Goal: Navigation & Orientation: Find specific page/section

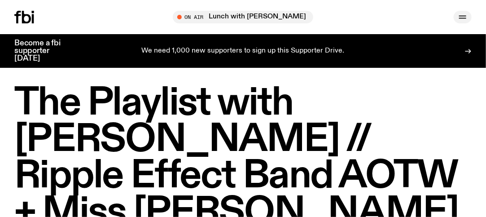
click at [461, 13] on icon "button" at bounding box center [462, 17] width 11 height 11
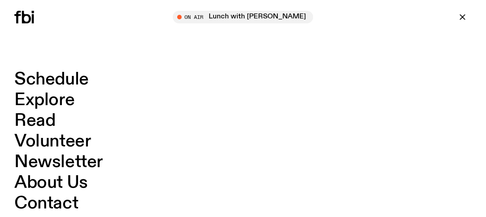
click at [26, 102] on link "Explore" at bounding box center [44, 100] width 60 height 17
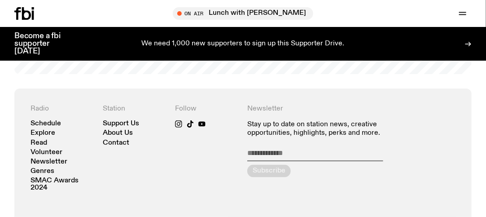
scroll to position [1384, 0]
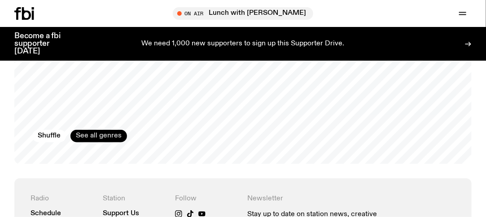
click at [83, 130] on link "See all genres" at bounding box center [98, 136] width 57 height 13
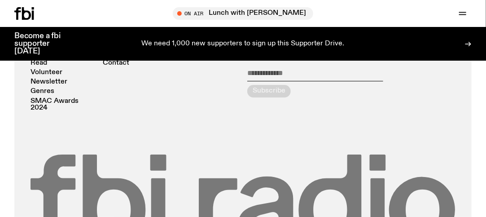
scroll to position [1028, 0]
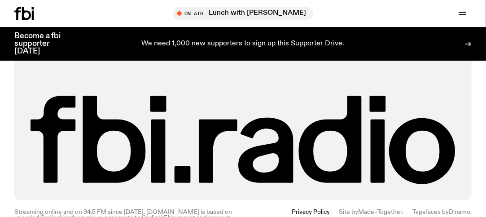
click at [31, 13] on icon at bounding box center [24, 13] width 20 height 13
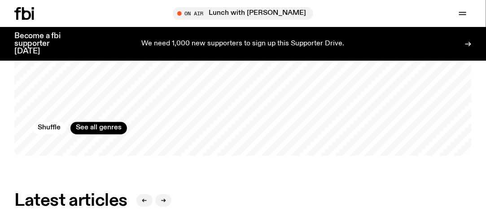
scroll to position [846, 0]
